Goal: Entertainment & Leisure: Browse casually

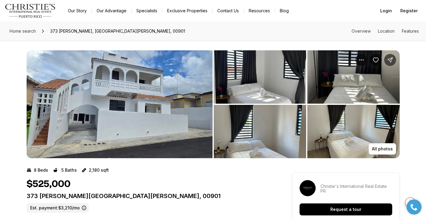
click at [186, 101] on img "View image gallery" at bounding box center [120, 104] width 186 height 108
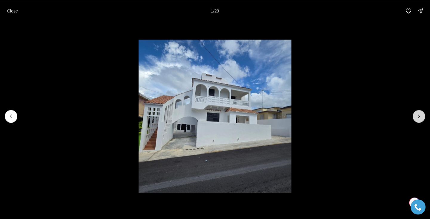
click at [420, 114] on icon "Next slide" at bounding box center [419, 116] width 6 height 6
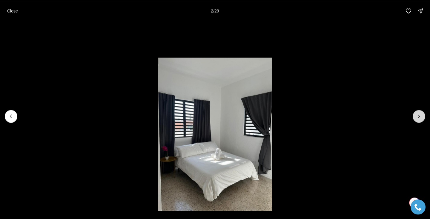
click at [420, 114] on icon "Next slide" at bounding box center [419, 116] width 6 height 6
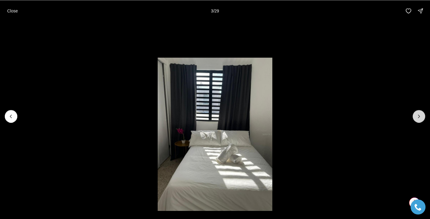
click at [420, 114] on icon "Next slide" at bounding box center [419, 116] width 6 height 6
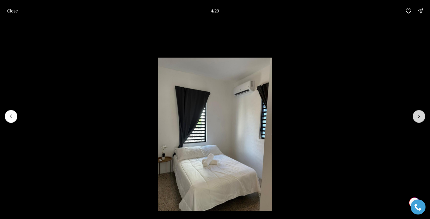
click at [420, 114] on icon "Next slide" at bounding box center [419, 116] width 6 height 6
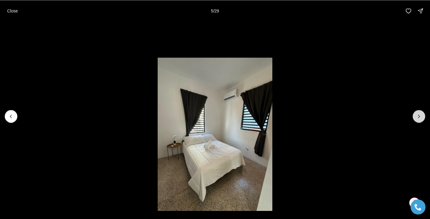
click at [420, 114] on icon "Next slide" at bounding box center [419, 116] width 6 height 6
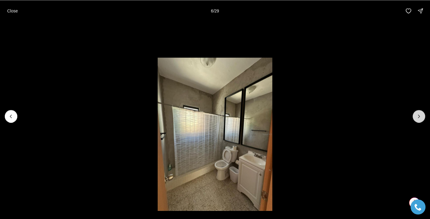
click at [420, 114] on icon "Next slide" at bounding box center [419, 116] width 6 height 6
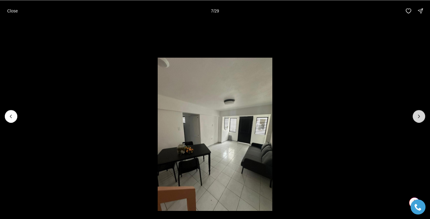
click at [420, 114] on icon "Next slide" at bounding box center [419, 116] width 6 height 6
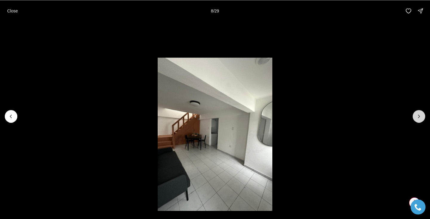
click at [420, 114] on icon "Next slide" at bounding box center [419, 116] width 6 height 6
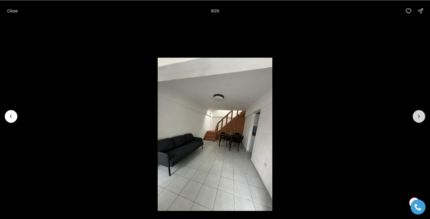
click at [420, 114] on icon "Next slide" at bounding box center [419, 116] width 6 height 6
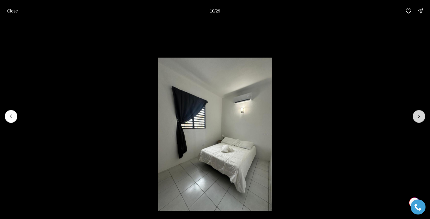
click at [420, 114] on icon "Next slide" at bounding box center [419, 116] width 6 height 6
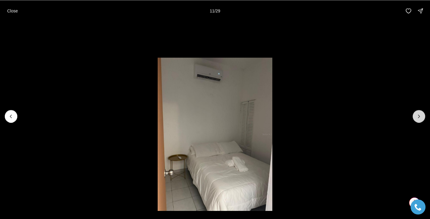
click at [420, 114] on icon "Next slide" at bounding box center [419, 116] width 6 height 6
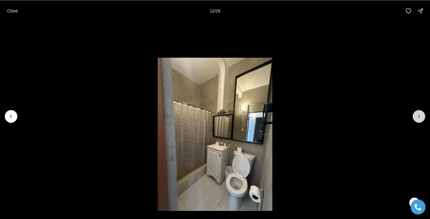
click at [420, 114] on icon "Next slide" at bounding box center [419, 116] width 6 height 6
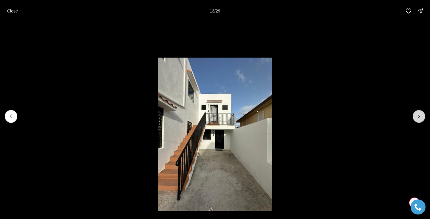
click at [420, 114] on icon "Next slide" at bounding box center [419, 116] width 6 height 6
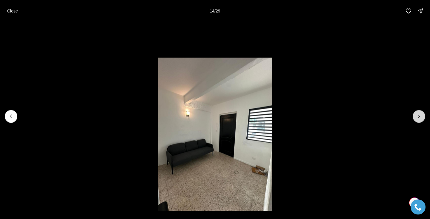
click at [420, 114] on icon "Next slide" at bounding box center [419, 116] width 6 height 6
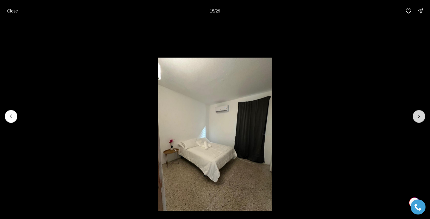
click at [420, 114] on icon "Next slide" at bounding box center [419, 116] width 6 height 6
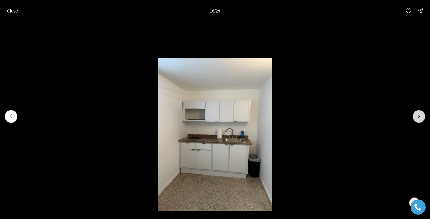
click at [420, 114] on icon "Next slide" at bounding box center [419, 116] width 6 height 6
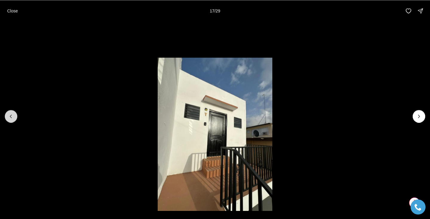
click at [14, 117] on button "Previous slide" at bounding box center [11, 116] width 13 height 13
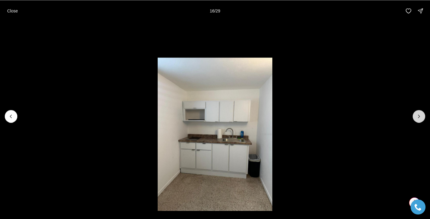
click at [421, 114] on icon "Next slide" at bounding box center [419, 116] width 6 height 6
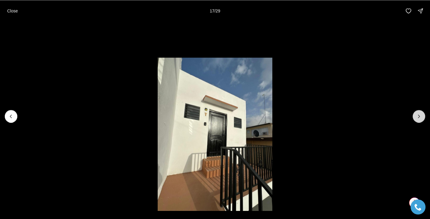
click at [422, 117] on icon "Next slide" at bounding box center [419, 116] width 6 height 6
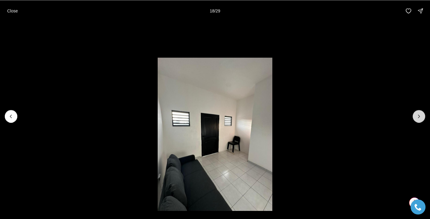
click at [422, 117] on icon "Next slide" at bounding box center [419, 116] width 6 height 6
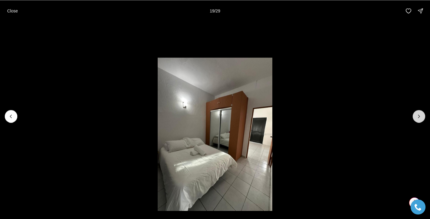
click at [422, 117] on icon "Next slide" at bounding box center [419, 116] width 6 height 6
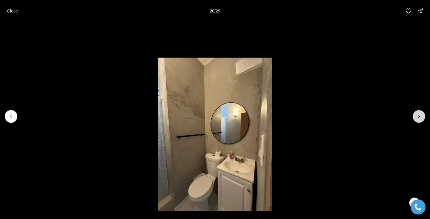
click at [422, 117] on icon "Next slide" at bounding box center [419, 116] width 6 height 6
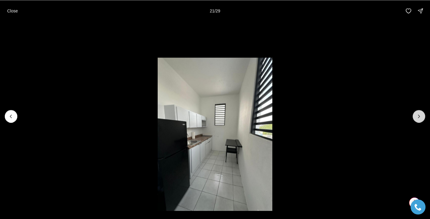
click at [422, 117] on icon "Next slide" at bounding box center [419, 116] width 6 height 6
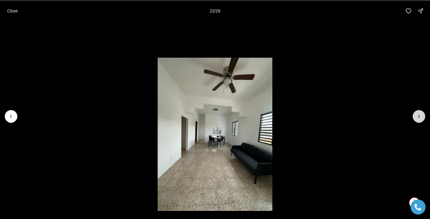
click at [422, 117] on icon "Next slide" at bounding box center [419, 116] width 6 height 6
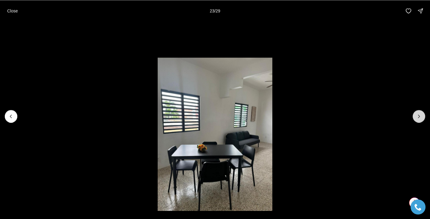
click at [422, 117] on icon "Next slide" at bounding box center [419, 116] width 6 height 6
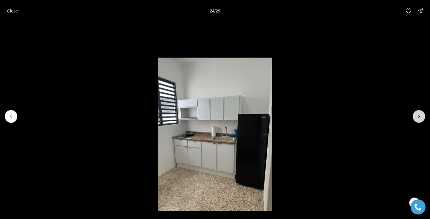
click at [422, 117] on icon "Next slide" at bounding box center [419, 116] width 6 height 6
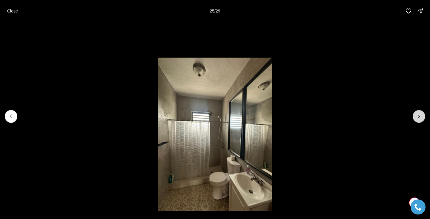
click at [422, 117] on icon "Next slide" at bounding box center [419, 116] width 6 height 6
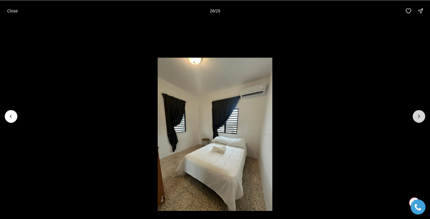
click at [422, 117] on icon "Next slide" at bounding box center [419, 116] width 6 height 6
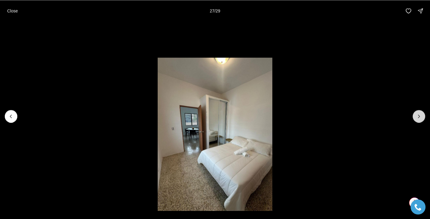
click at [422, 117] on icon "Next slide" at bounding box center [419, 116] width 6 height 6
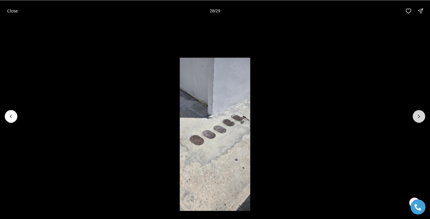
click at [422, 117] on icon "Next slide" at bounding box center [419, 116] width 6 height 6
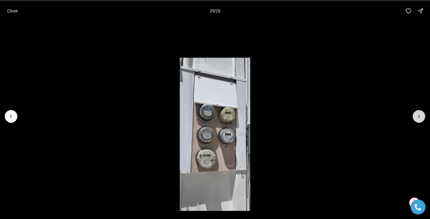
click at [422, 117] on div at bounding box center [419, 116] width 13 height 13
click at [11, 13] on p "Close" at bounding box center [12, 10] width 11 height 5
